Goal: Transaction & Acquisition: Book appointment/travel/reservation

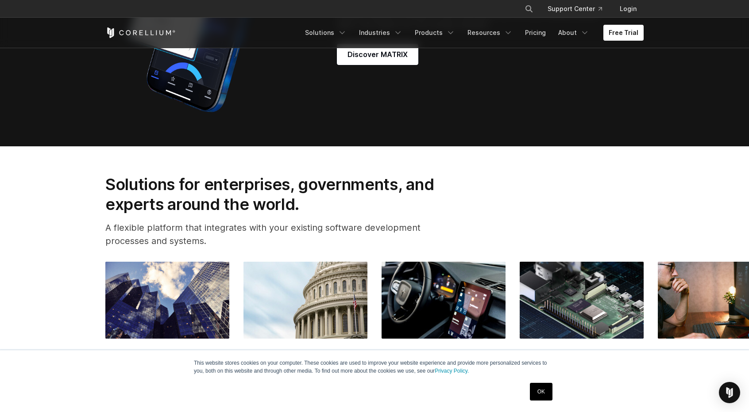
scroll to position [1018, 0]
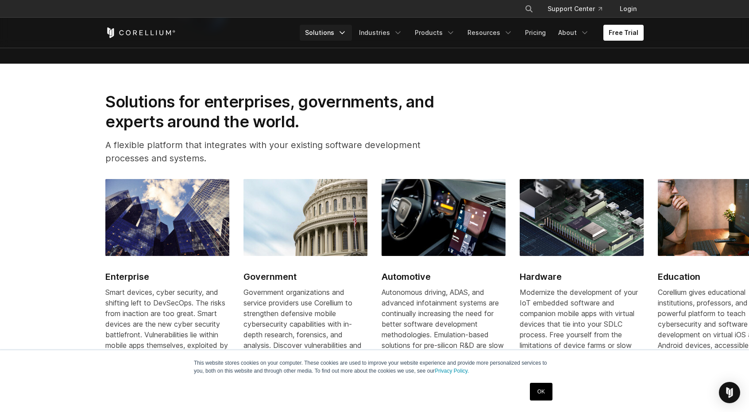
click at [336, 30] on link "Solutions" at bounding box center [326, 33] width 52 height 16
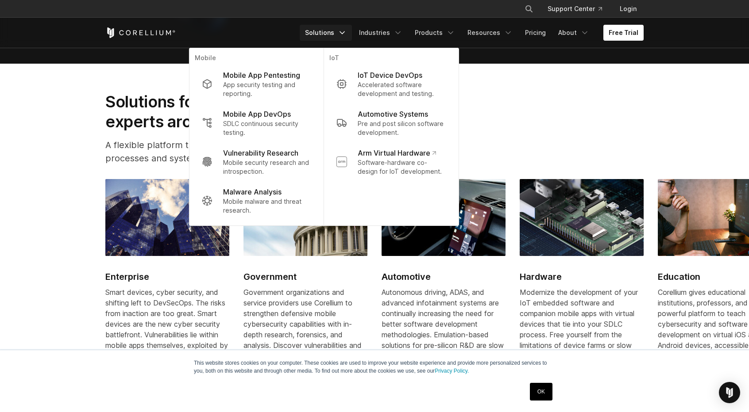
click at [545, 23] on div "Free Trial Solutions IoT" at bounding box center [374, 33] width 538 height 30
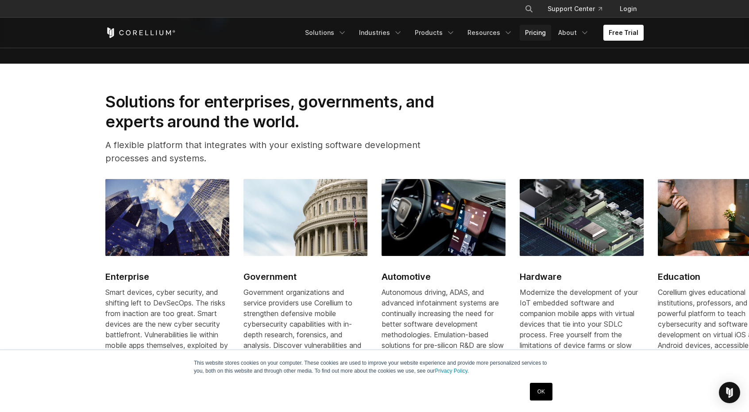
click at [540, 30] on link "Pricing" at bounding box center [534, 33] width 31 height 16
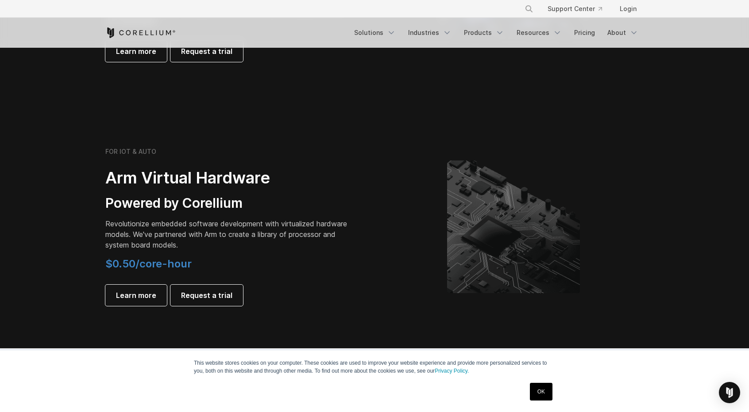
scroll to position [973, 0]
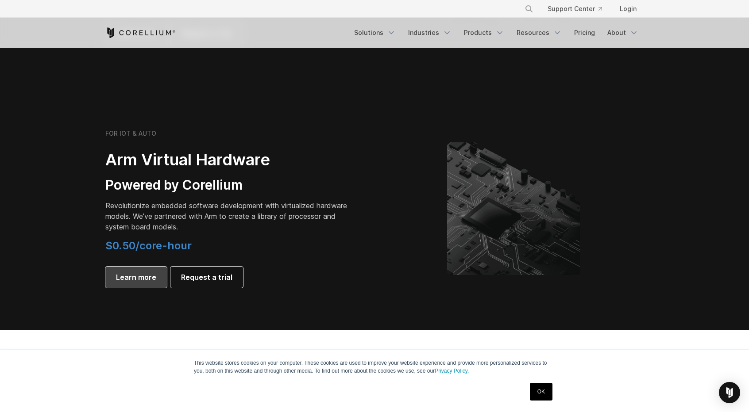
click at [150, 274] on span "Learn more" at bounding box center [136, 277] width 40 height 11
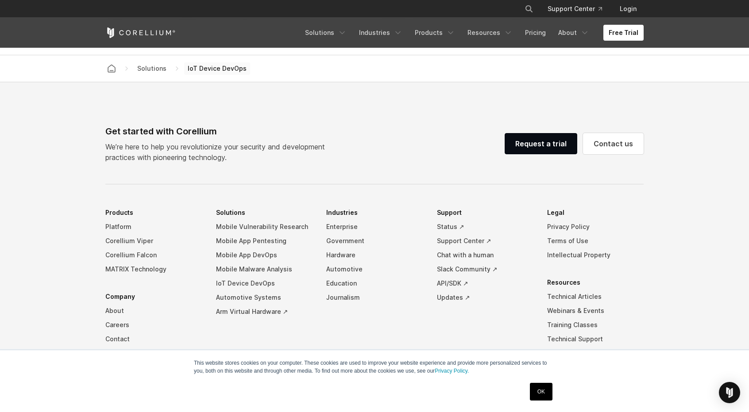
scroll to position [2522, 0]
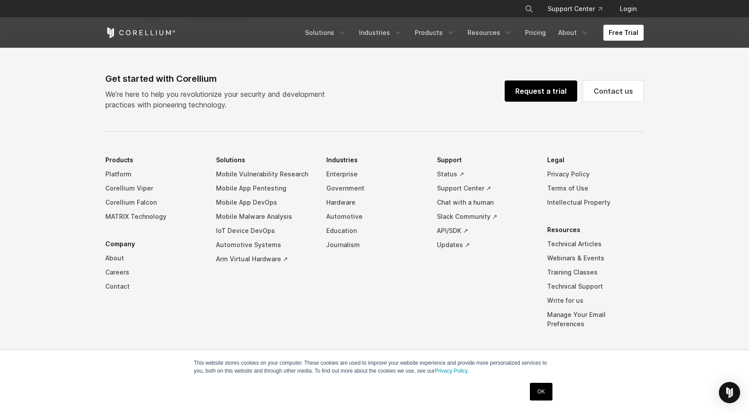
click at [558, 95] on link "Request a trial" at bounding box center [540, 91] width 73 height 21
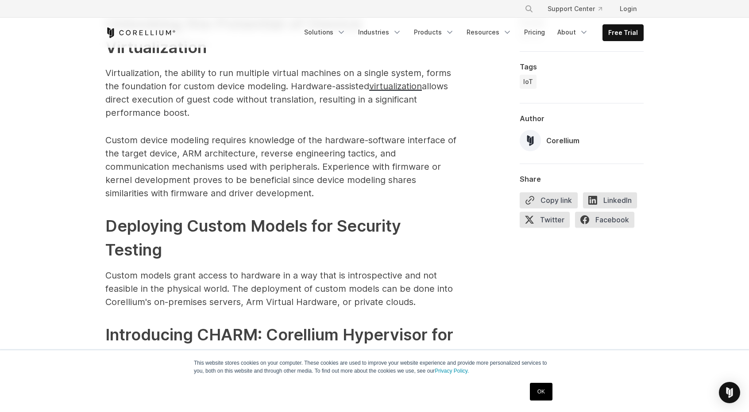
scroll to position [1150, 0]
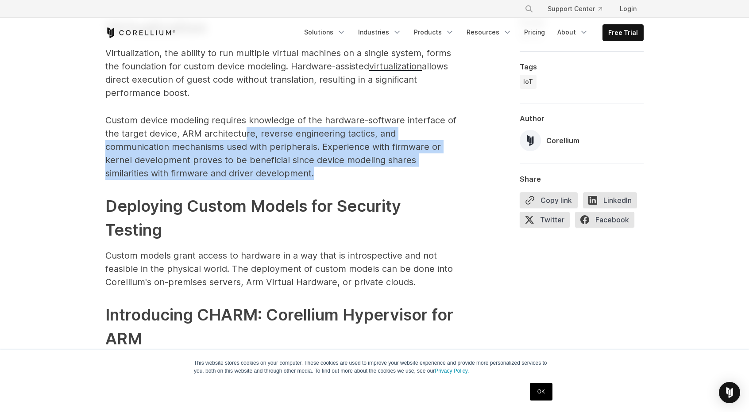
drag, startPoint x: 311, startPoint y: 180, endPoint x: 246, endPoint y: 130, distance: 82.4
click at [246, 130] on p "Custom device modeling requires knowledge of the hardware-software interface of…" at bounding box center [282, 147] width 354 height 66
drag, startPoint x: 246, startPoint y: 130, endPoint x: 272, endPoint y: 179, distance: 55.4
click at [272, 179] on p "Custom device modeling requires knowledge of the hardware-software interface of…" at bounding box center [282, 147] width 354 height 66
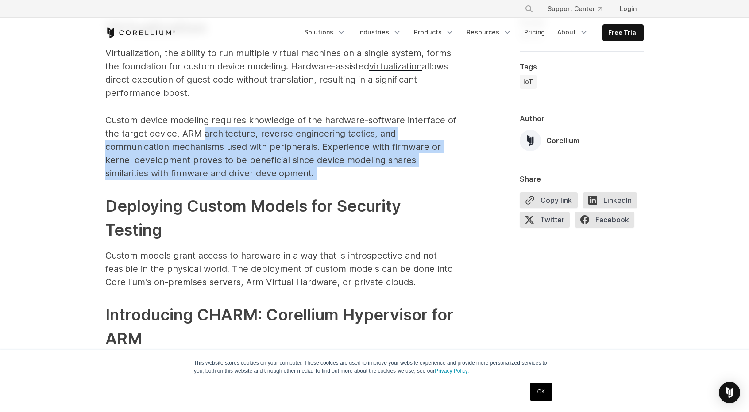
click at [272, 179] on p "Custom device modeling requires knowledge of the hardware-software interface of…" at bounding box center [282, 147] width 354 height 66
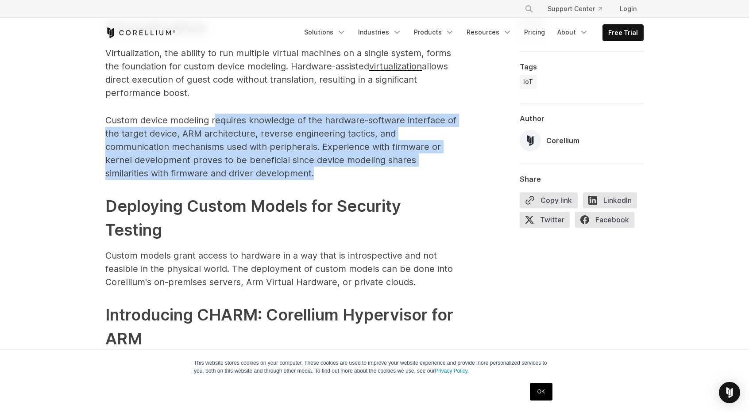
drag, startPoint x: 282, startPoint y: 169, endPoint x: 214, endPoint y: 116, distance: 85.8
click at [214, 116] on p "Custom device modeling requires knowledge of the hardware-software interface of…" at bounding box center [282, 147] width 354 height 66
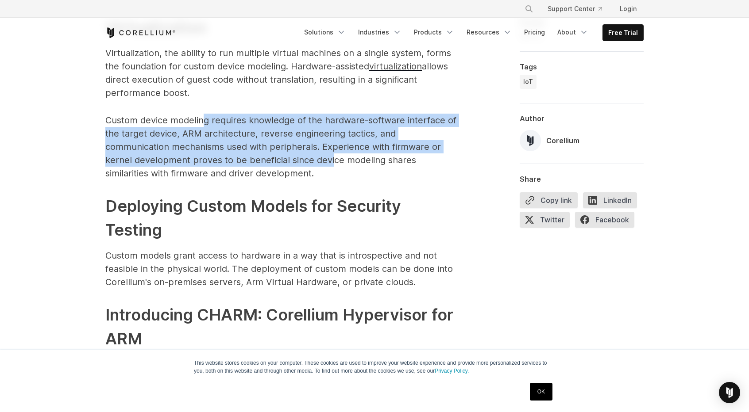
drag, startPoint x: 204, startPoint y: 120, endPoint x: 245, endPoint y: 166, distance: 61.4
click at [245, 166] on p "Custom device modeling requires knowledge of the hardware-software interface of…" at bounding box center [282, 147] width 354 height 66
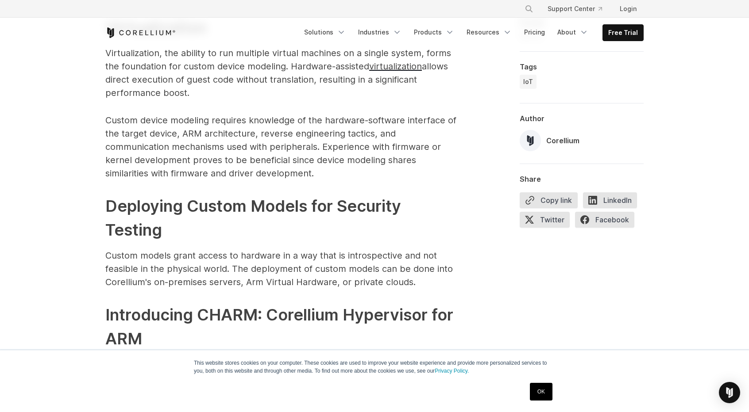
click at [242, 172] on p "Custom device modeling requires knowledge of the hardware-software interface of…" at bounding box center [282, 147] width 354 height 66
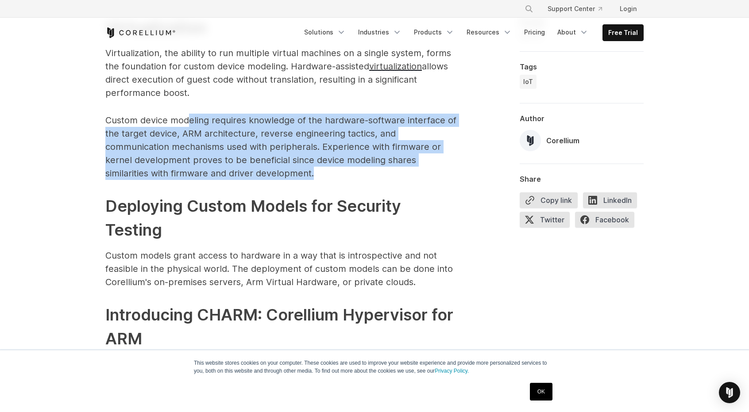
drag, startPoint x: 246, startPoint y: 175, endPoint x: 190, endPoint y: 123, distance: 76.7
click at [190, 123] on p "Custom device modeling requires knowledge of the hardware-software interface of…" at bounding box center [282, 147] width 354 height 66
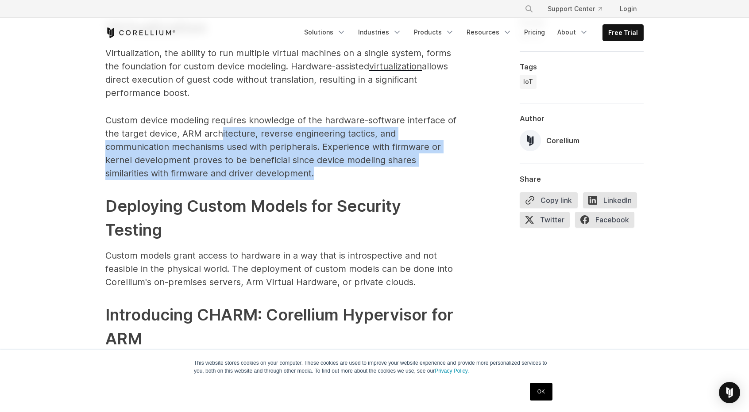
drag, startPoint x: 242, startPoint y: 168, endPoint x: 220, endPoint y: 132, distance: 42.1
click at [220, 132] on p "Custom device modeling requires knowledge of the hardware-software interface of…" at bounding box center [282, 147] width 354 height 66
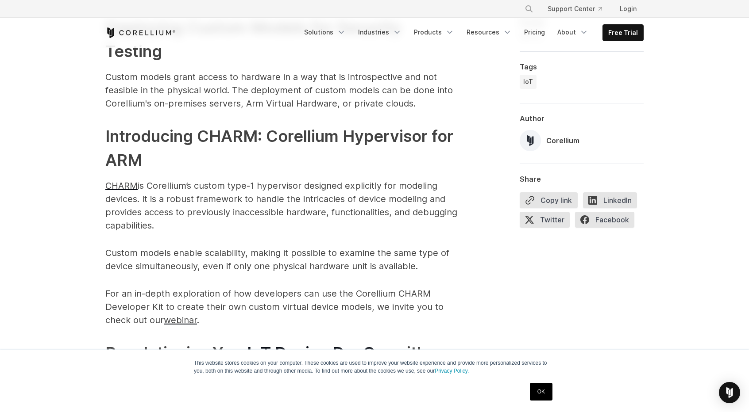
scroll to position [1327, 0]
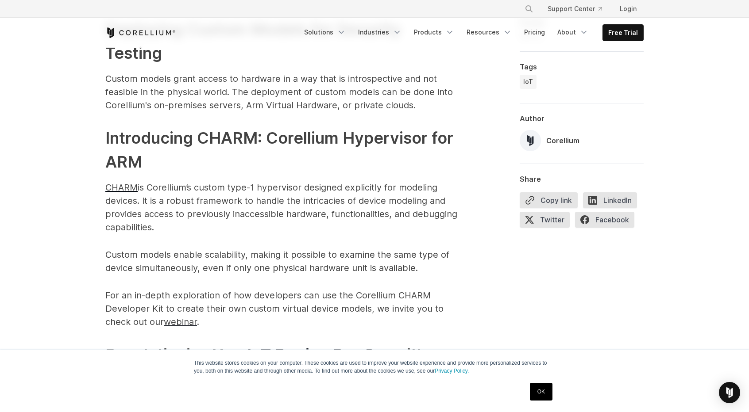
click at [278, 226] on p "CHARM is Corellium’s custom type-1 hypervisor designed explicitly for modeling …" at bounding box center [282, 207] width 354 height 53
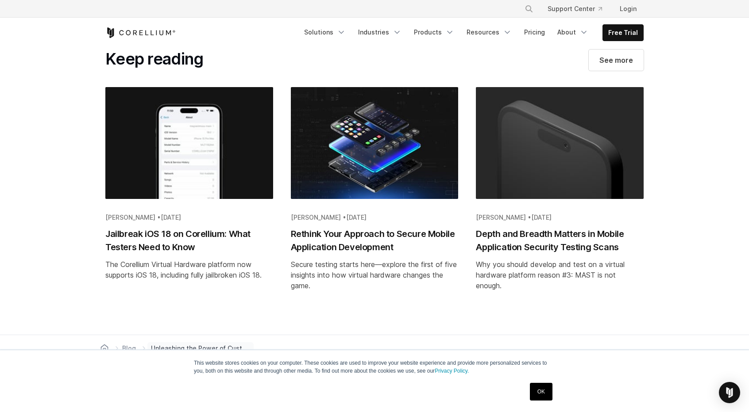
scroll to position [1903, 0]
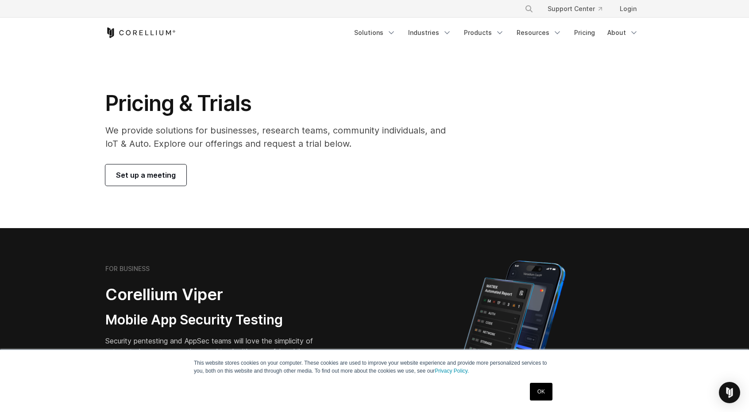
click at [372, 141] on p "We provide solutions for businesses, research teams, community individuals, and…" at bounding box center [281, 137] width 353 height 27
click at [149, 171] on span "Set up a meeting" at bounding box center [146, 175] width 60 height 11
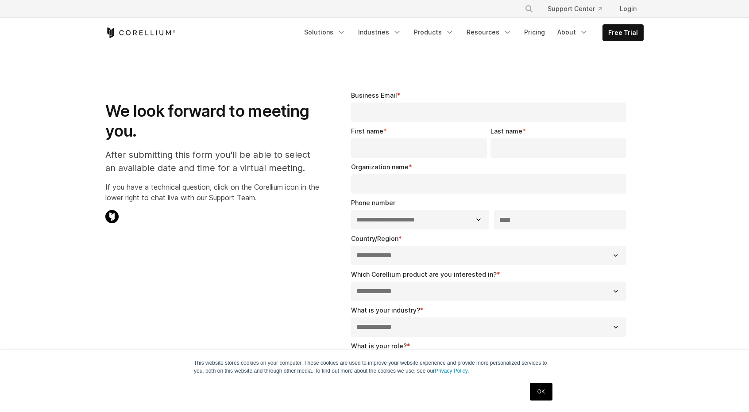
select select "**"
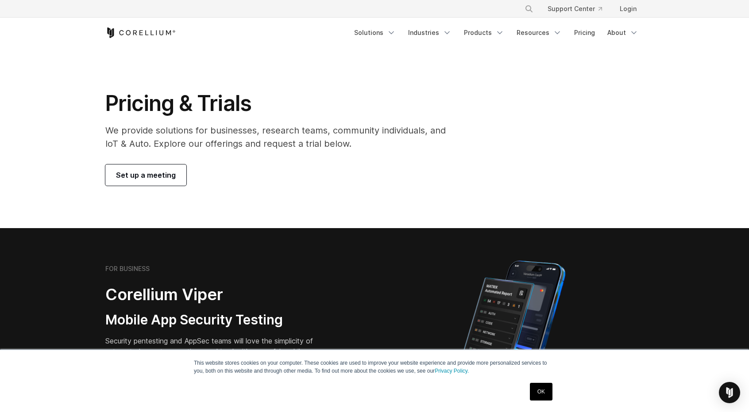
click at [152, 175] on span "Set up a meeting" at bounding box center [146, 175] width 60 height 11
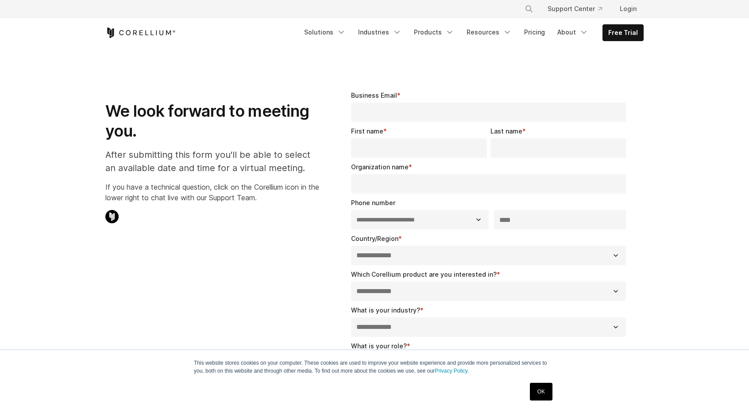
select select "**"
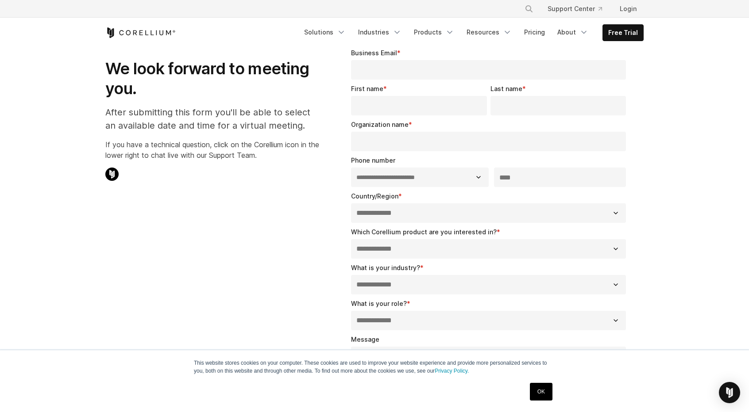
scroll to position [44, 0]
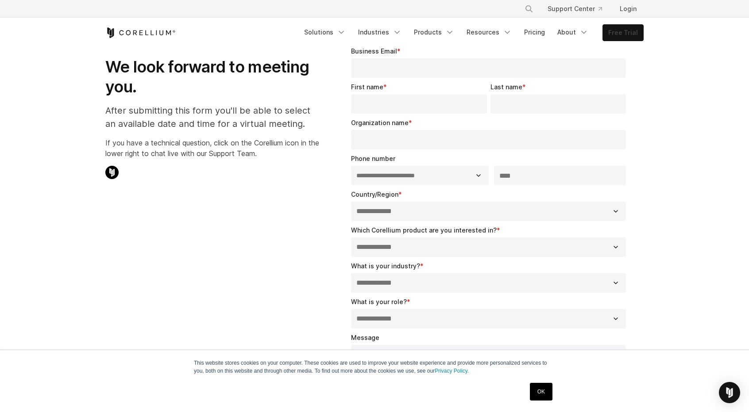
click at [628, 31] on link "Free Trial" at bounding box center [623, 33] width 40 height 16
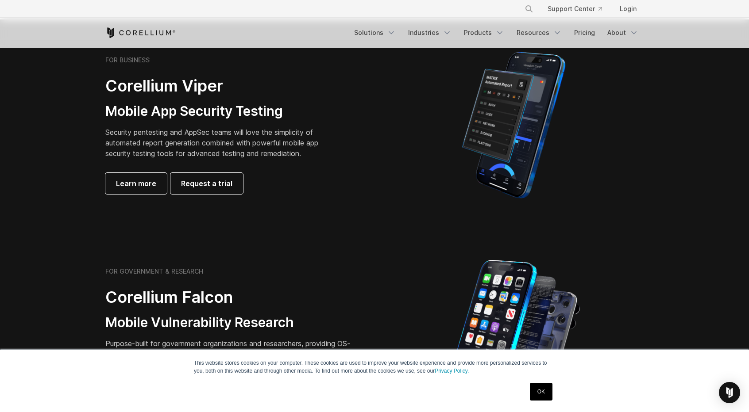
scroll to position [221, 0]
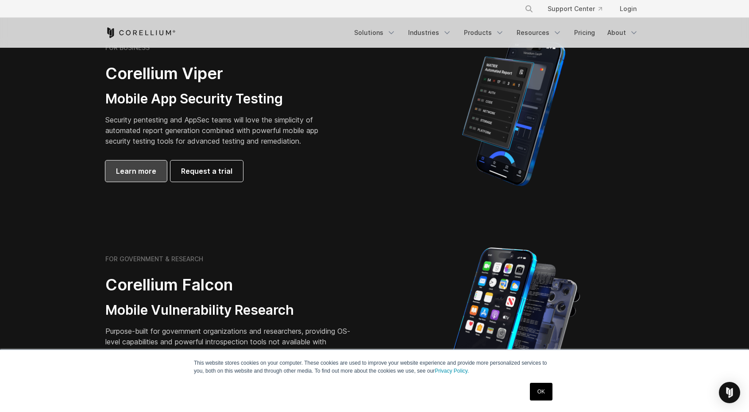
click at [142, 166] on span "Learn more" at bounding box center [136, 171] width 40 height 11
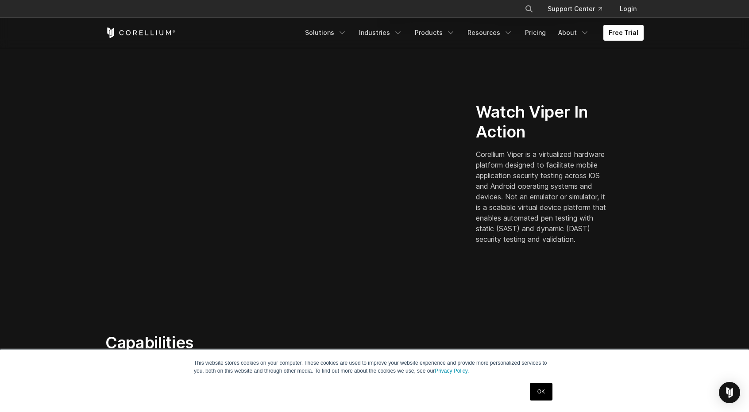
scroll to position [221, 0]
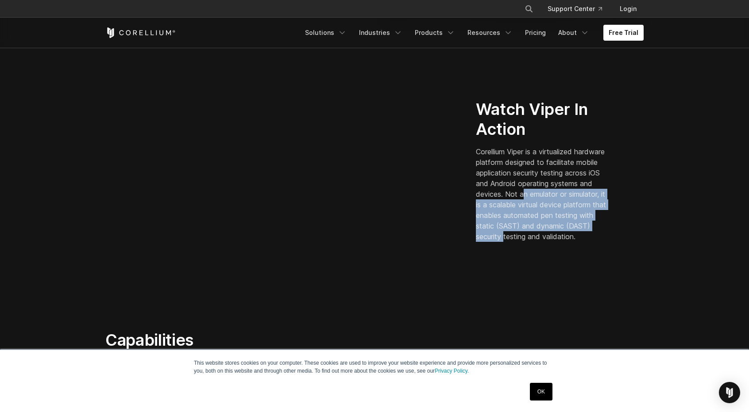
drag, startPoint x: 567, startPoint y: 185, endPoint x: 561, endPoint y: 231, distance: 46.4
click at [561, 231] on p "Corellium Viper is a virtualized hardware platform designed to facilitate mobil…" at bounding box center [543, 194] width 134 height 96
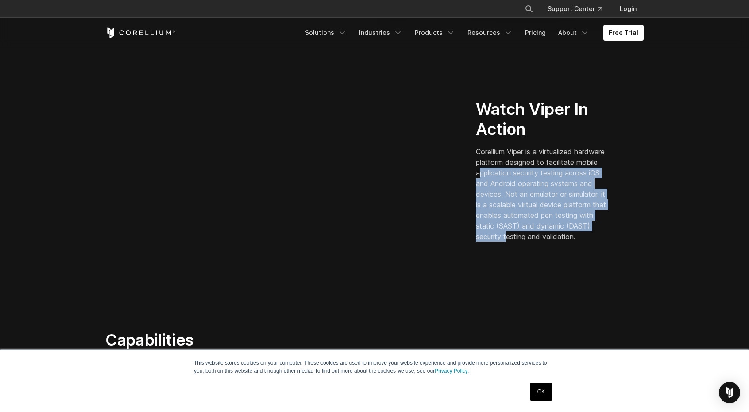
drag, startPoint x: 563, startPoint y: 233, endPoint x: 505, endPoint y: 172, distance: 84.2
click at [505, 172] on p "Corellium Viper is a virtualized hardware platform designed to facilitate mobil…" at bounding box center [543, 194] width 134 height 96
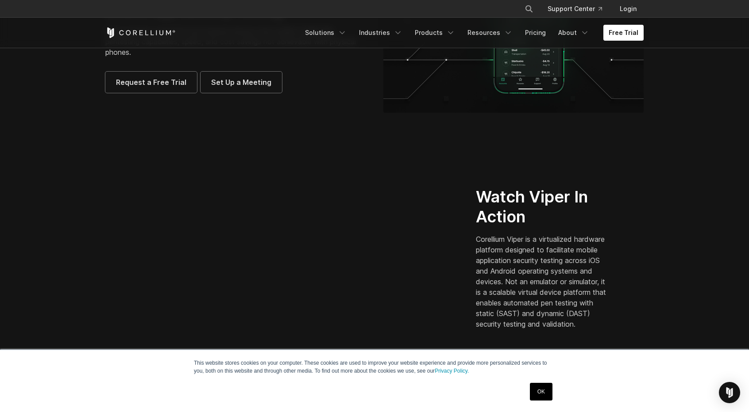
scroll to position [0, 0]
